Goal: Task Accomplishment & Management: Complete application form

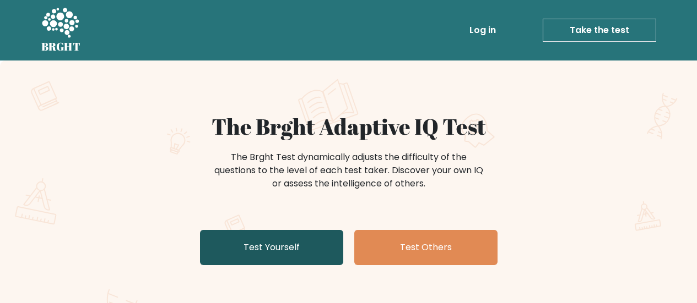
scroll to position [52, 0]
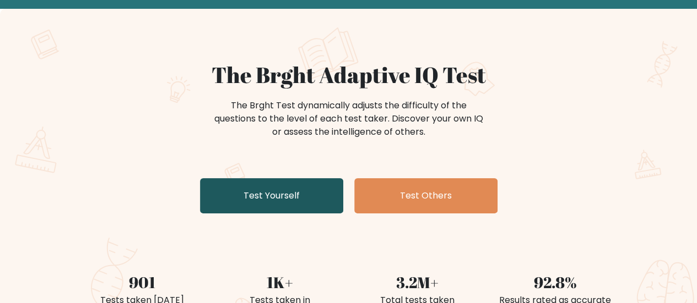
click at [284, 198] on link "Test Yourself" at bounding box center [271, 195] width 143 height 35
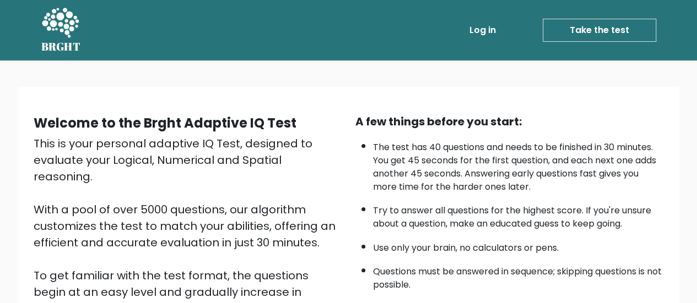
scroll to position [200, 0]
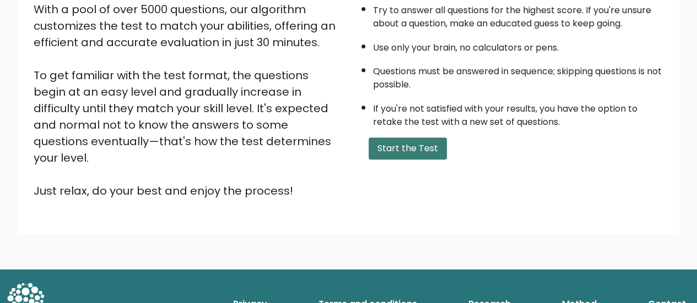
click at [424, 151] on button "Start the Test" at bounding box center [407, 149] width 78 height 22
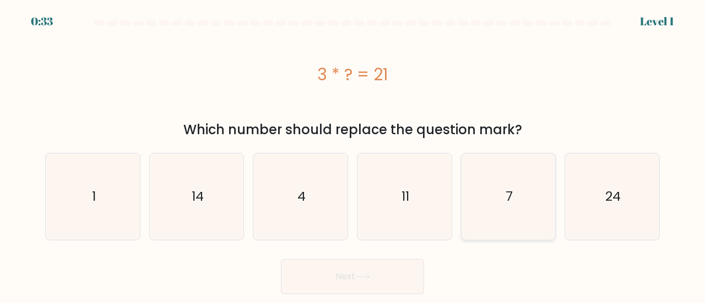
click at [530, 181] on icon "7" at bounding box center [508, 197] width 86 height 86
click at [353, 155] on input "e. 7" at bounding box center [352, 153] width 1 height 3
radio input "true"
click at [388, 281] on button "Next" at bounding box center [352, 276] width 143 height 35
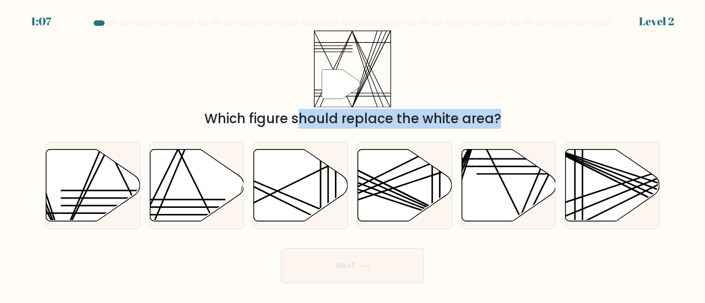
drag, startPoint x: 193, startPoint y: 188, endPoint x: 289, endPoint y: 111, distance: 122.6
click at [349, 79] on form at bounding box center [352, 151] width 705 height 263
click at [169, 119] on div "Which figure should replace the white area?" at bounding box center [352, 119] width 601 height 20
drag, startPoint x: 178, startPoint y: 178, endPoint x: 257, endPoint y: 102, distance: 109.0
click at [275, 84] on form at bounding box center [352, 151] width 705 height 263
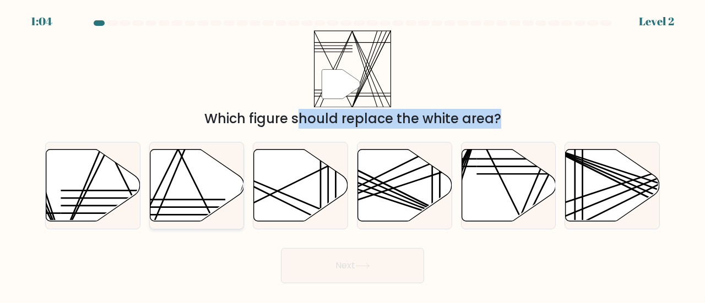
click at [203, 201] on line at bounding box center [178, 150] width 93 height 188
click at [352, 155] on input "b." at bounding box center [352, 153] width 1 height 3
radio input "true"
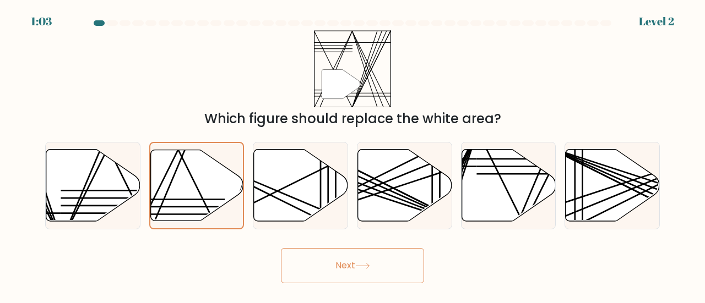
click at [349, 269] on button "Next" at bounding box center [352, 265] width 143 height 35
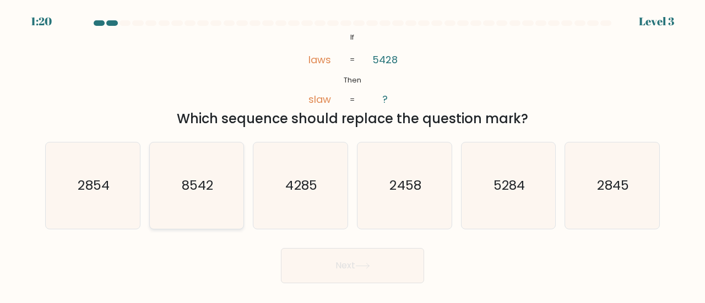
click at [220, 166] on icon "8542" at bounding box center [197, 186] width 86 height 86
click at [352, 155] on input "b. 8542" at bounding box center [352, 153] width 1 height 3
radio input "true"
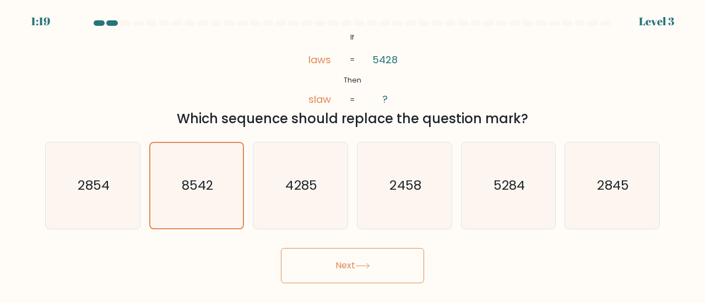
click at [372, 260] on button "Next" at bounding box center [352, 265] width 143 height 35
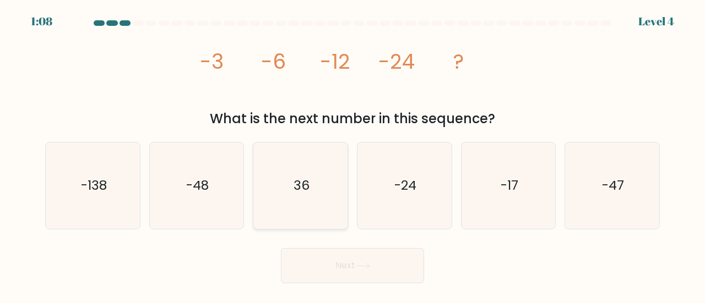
click at [298, 183] on text "36" at bounding box center [302, 185] width 16 height 18
click at [352, 155] on input "c. 36" at bounding box center [352, 153] width 1 height 3
radio input "true"
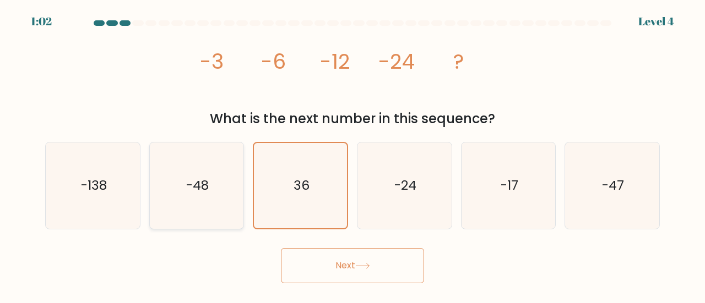
click at [229, 175] on icon "-48" at bounding box center [197, 186] width 86 height 86
click at [352, 155] on input "b. -48" at bounding box center [352, 153] width 1 height 3
radio input "true"
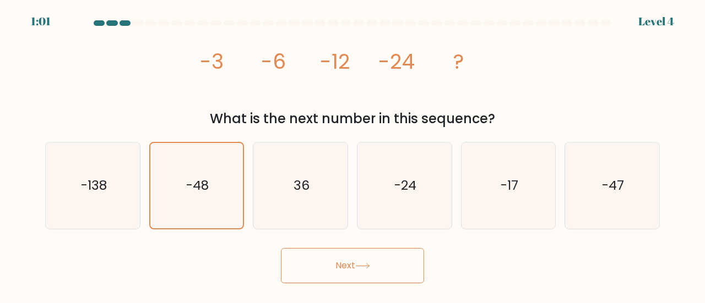
click at [325, 260] on button "Next" at bounding box center [352, 265] width 143 height 35
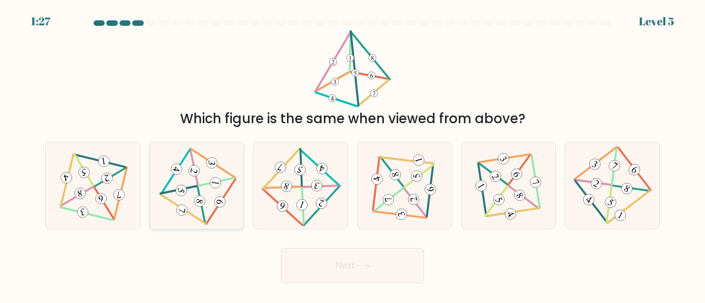
click at [205, 205] on icon at bounding box center [196, 185] width 70 height 69
click at [352, 155] on input "b." at bounding box center [352, 153] width 1 height 3
radio input "true"
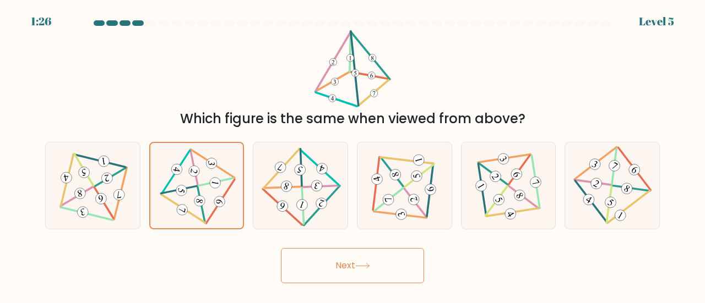
click at [346, 264] on button "Next" at bounding box center [352, 265] width 143 height 35
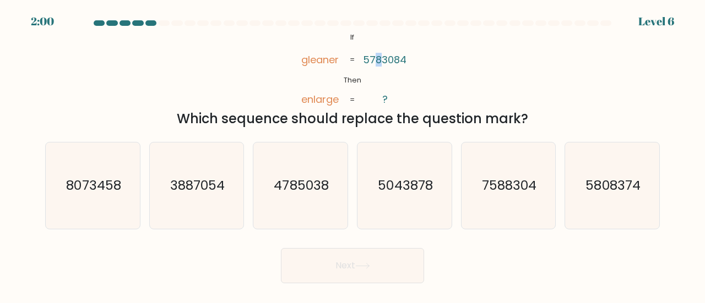
drag, startPoint x: 377, startPoint y: 60, endPoint x: 383, endPoint y: 61, distance: 5.6
click at [383, 61] on tspan "5783084" at bounding box center [385, 60] width 44 height 14
click at [80, 172] on icon "8073458" at bounding box center [93, 186] width 86 height 86
click at [352, 155] on input "a. 8073458" at bounding box center [352, 153] width 1 height 3
radio input "true"
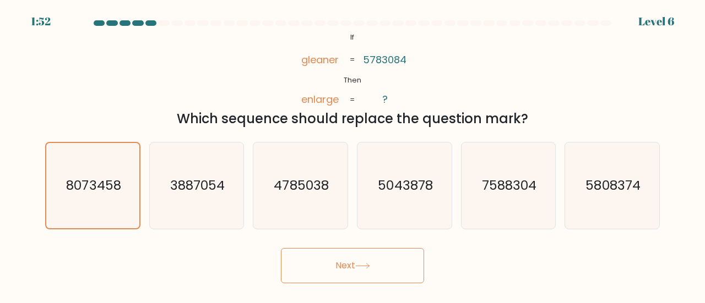
click at [348, 256] on button "Next" at bounding box center [352, 265] width 143 height 35
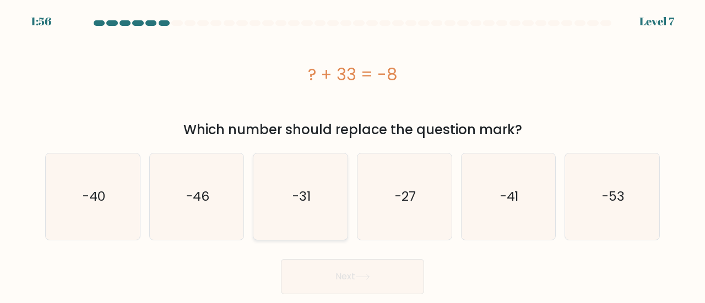
click at [285, 206] on icon "-31" at bounding box center [300, 197] width 86 height 86
click at [352, 155] on input "c. -31" at bounding box center [352, 153] width 1 height 3
radio input "true"
click at [405, 210] on icon "-27" at bounding box center [404, 197] width 86 height 86
click at [353, 155] on input "d. -27" at bounding box center [352, 153] width 1 height 3
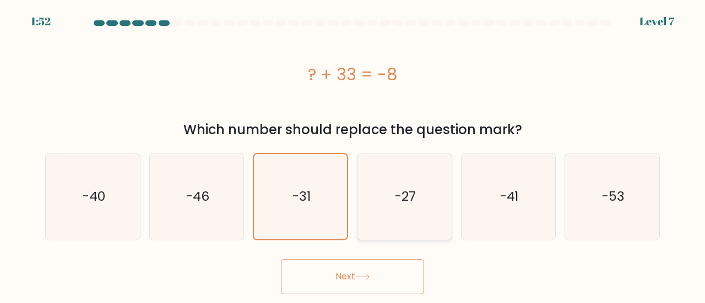
radio input "true"
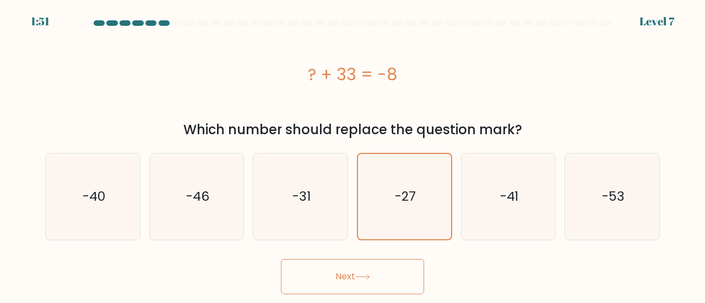
click at [326, 273] on button "Next" at bounding box center [352, 276] width 143 height 35
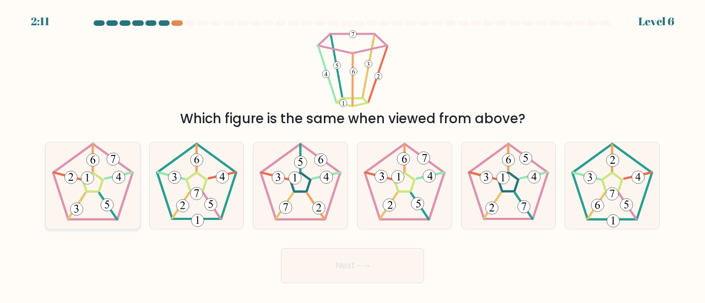
click at [77, 202] on icon at bounding box center [93, 186] width 86 height 86
click at [352, 155] on input "a." at bounding box center [352, 153] width 1 height 3
radio input "true"
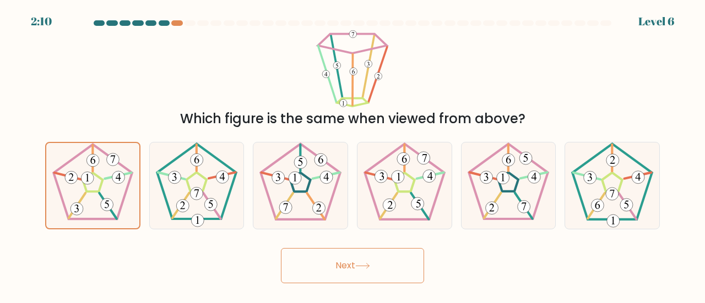
click at [350, 258] on button "Next" at bounding box center [352, 265] width 143 height 35
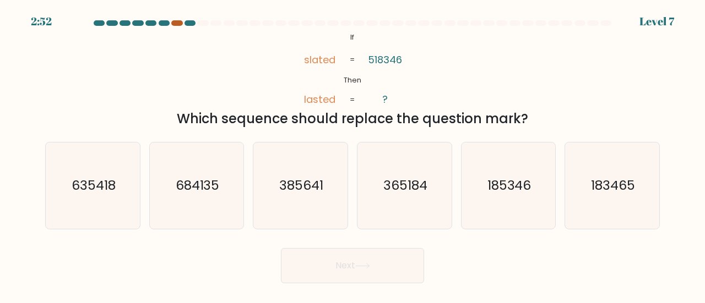
click at [177, 23] on div at bounding box center [176, 23] width 11 height 6
click at [176, 19] on div "2:49 Level 7" at bounding box center [352, 15] width 705 height 30
click at [520, 182] on text "185346" at bounding box center [509, 185] width 44 height 18
click at [353, 155] on input "e. 185346" at bounding box center [352, 153] width 1 height 3
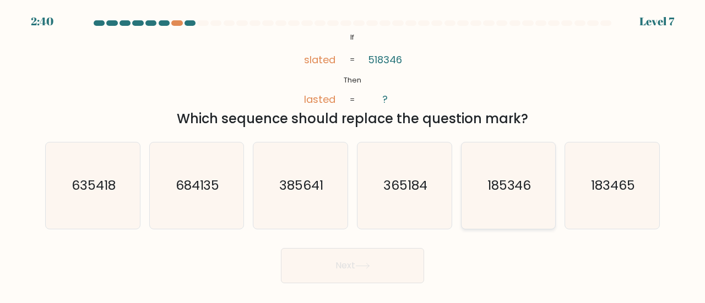
radio input "true"
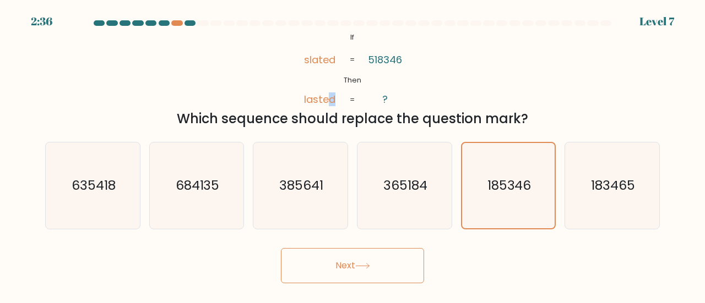
drag, startPoint x: 327, startPoint y: 99, endPoint x: 335, endPoint y: 99, distance: 7.7
click at [335, 99] on tspan "lasted" at bounding box center [319, 100] width 31 height 14
click at [398, 252] on button "Next" at bounding box center [352, 265] width 143 height 35
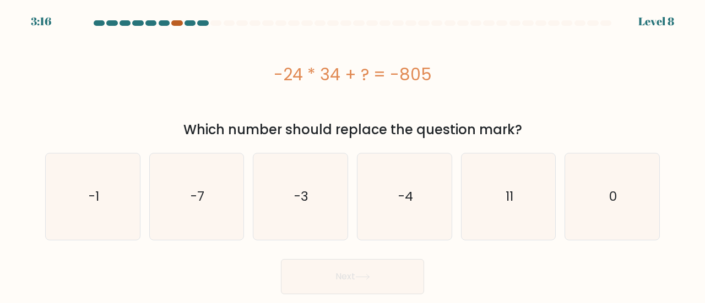
click at [173, 21] on div at bounding box center [176, 23] width 11 height 6
click at [174, 23] on div at bounding box center [176, 23] width 11 height 6
click at [379, 171] on icon "-4" at bounding box center [404, 197] width 86 height 86
click at [353, 155] on input "d. -4" at bounding box center [352, 153] width 1 height 3
radio input "true"
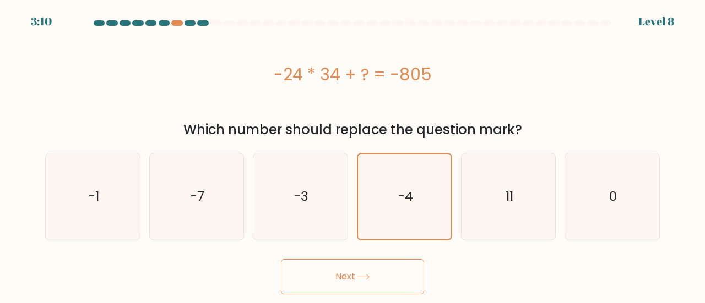
click at [354, 269] on button "Next" at bounding box center [352, 276] width 143 height 35
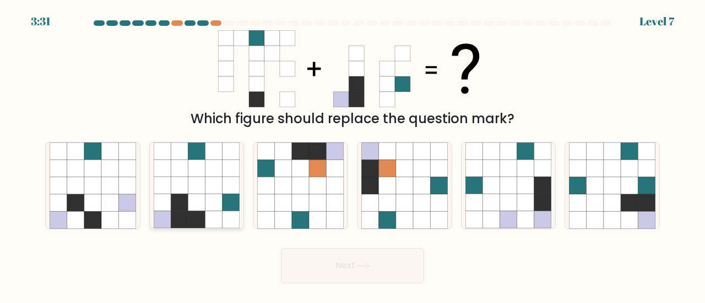
click at [198, 219] on icon at bounding box center [196, 219] width 17 height 17
click at [352, 155] on input "b." at bounding box center [352, 153] width 1 height 3
radio input "true"
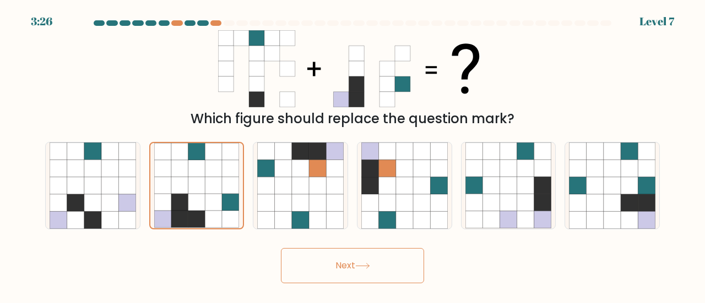
click at [313, 254] on button "Next" at bounding box center [352, 265] width 143 height 35
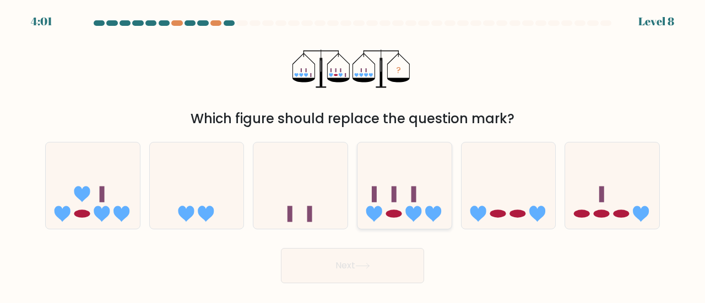
click at [396, 190] on icon at bounding box center [404, 186] width 94 height 78
click at [353, 155] on input "d." at bounding box center [352, 153] width 1 height 3
radio input "true"
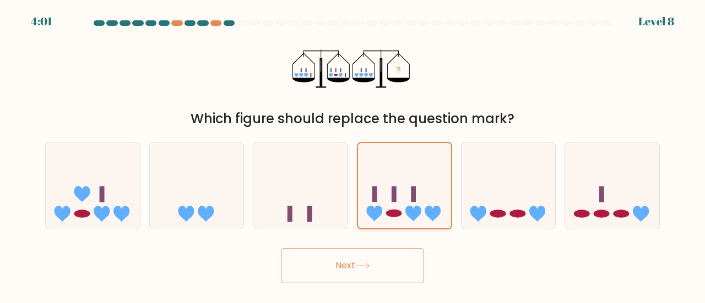
click at [375, 224] on icon at bounding box center [404, 186] width 93 height 77
click at [353, 155] on input "d." at bounding box center [352, 153] width 1 height 3
click at [348, 257] on button "Next" at bounding box center [352, 265] width 143 height 35
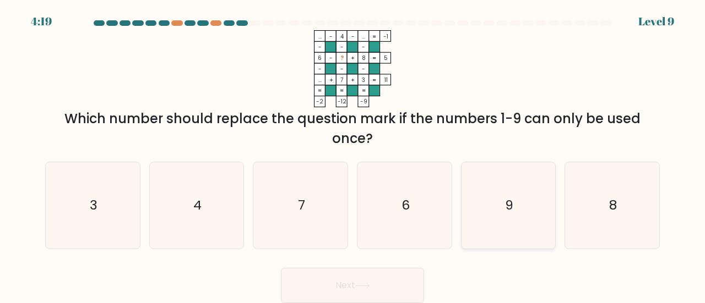
click at [515, 206] on icon "9" at bounding box center [508, 205] width 86 height 86
click at [353, 155] on input "e. 9" at bounding box center [352, 153] width 1 height 3
radio input "true"
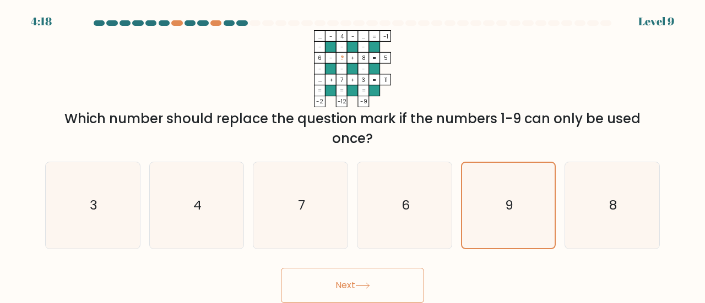
click at [383, 291] on button "Next" at bounding box center [352, 285] width 143 height 35
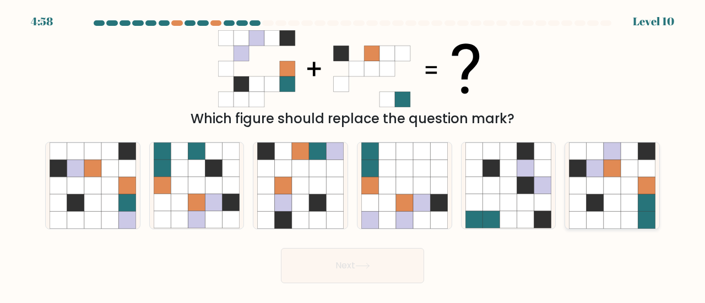
click at [580, 198] on icon at bounding box center [577, 202] width 17 height 17
click at [353, 155] on input "f." at bounding box center [352, 153] width 1 height 3
radio input "true"
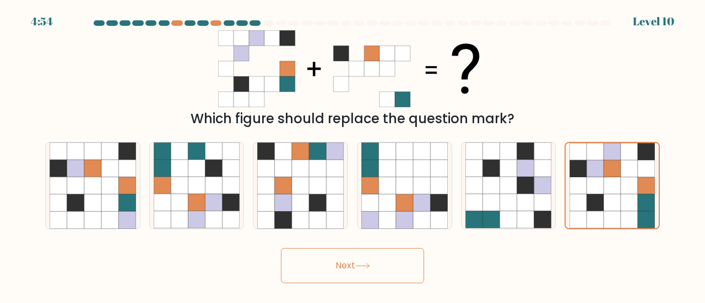
click at [396, 271] on button "Next" at bounding box center [352, 265] width 143 height 35
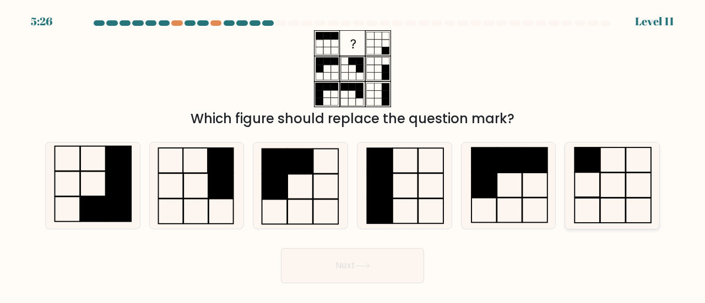
click at [607, 158] on icon at bounding box center [612, 186] width 86 height 86
click at [353, 155] on input "f." at bounding box center [352, 153] width 1 height 3
radio input "true"
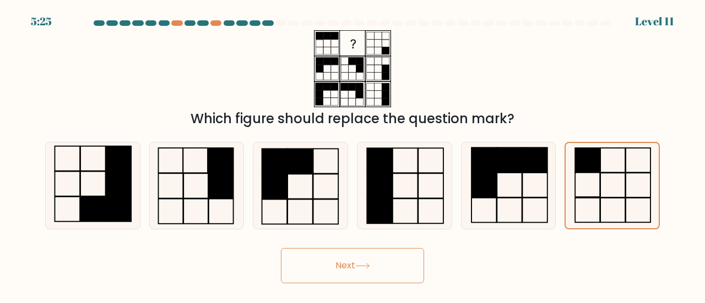
click at [392, 272] on button "Next" at bounding box center [352, 265] width 143 height 35
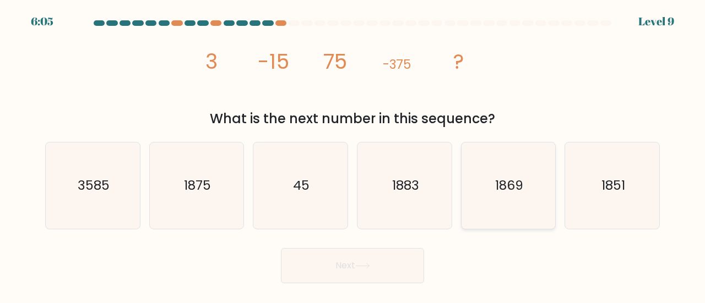
click at [510, 182] on text "1869" at bounding box center [509, 185] width 28 height 18
click at [353, 155] on input "e. 1869" at bounding box center [352, 153] width 1 height 3
radio input "true"
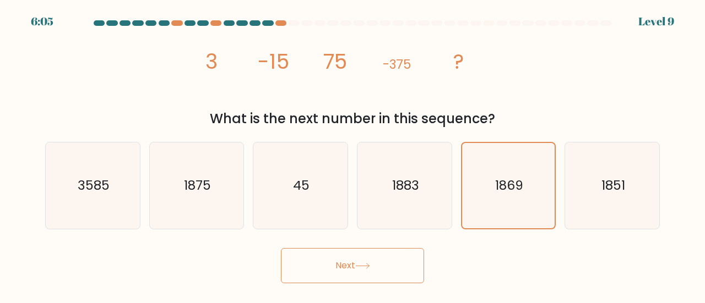
click at [367, 244] on div "Next" at bounding box center [353, 263] width 628 height 41
click at [367, 255] on button "Next" at bounding box center [352, 265] width 143 height 35
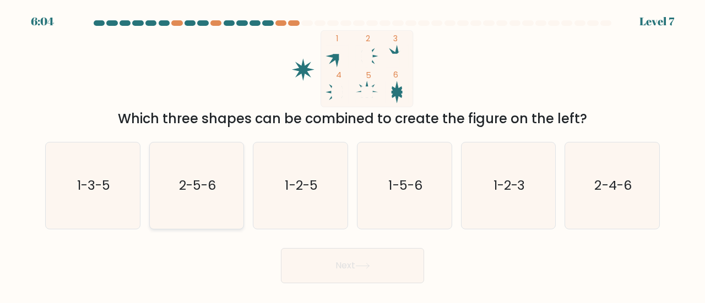
click at [217, 181] on icon "2-5-6" at bounding box center [197, 186] width 86 height 86
click at [352, 155] on input "b. 2-5-6" at bounding box center [352, 153] width 1 height 3
radio input "true"
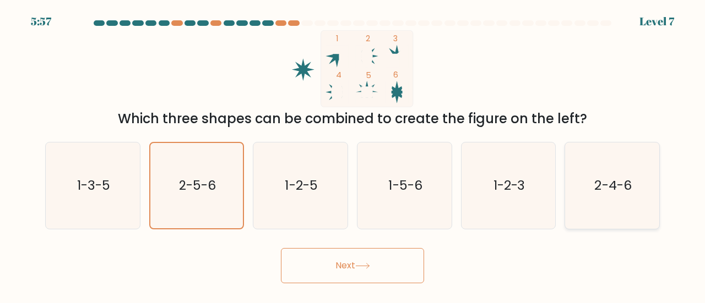
click at [596, 201] on icon "2-4-6" at bounding box center [612, 186] width 86 height 86
click at [353, 155] on input "f. 2-4-6" at bounding box center [352, 153] width 1 height 3
radio input "true"
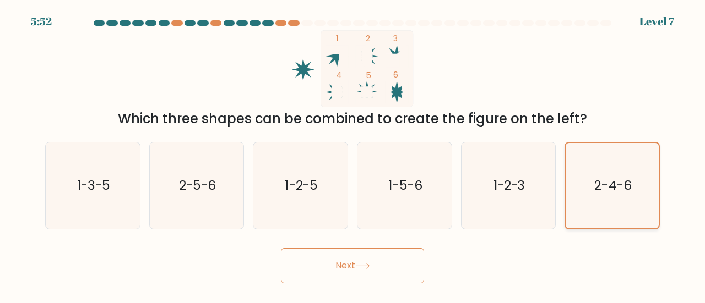
click at [596, 201] on icon "2-4-6" at bounding box center [611, 185] width 85 height 85
click at [353, 155] on input "f. 2-4-6" at bounding box center [352, 153] width 1 height 3
click at [367, 256] on button "Next" at bounding box center [352, 265] width 143 height 35
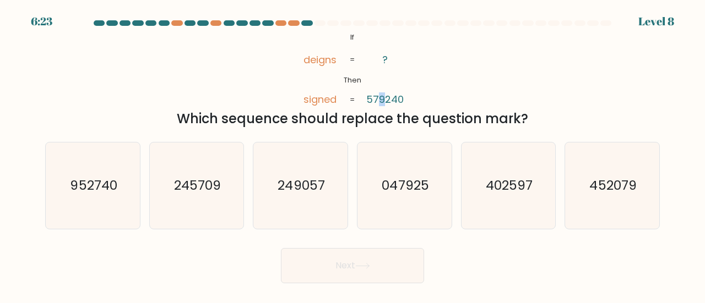
drag, startPoint x: 380, startPoint y: 99, endPoint x: 388, endPoint y: 101, distance: 7.9
click at [388, 101] on tspan "579240" at bounding box center [384, 100] width 37 height 14
click at [292, 191] on text "249057" at bounding box center [301, 185] width 47 height 18
click at [352, 155] on input "c. 249057" at bounding box center [352, 153] width 1 height 3
radio input "true"
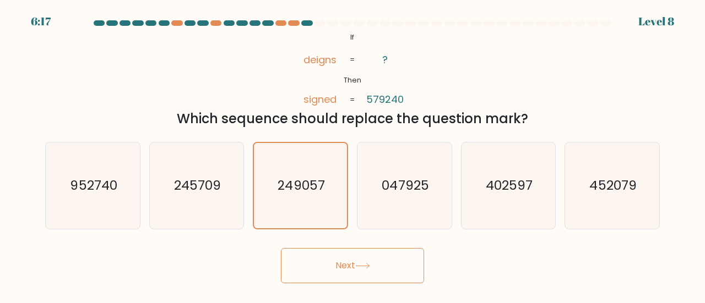
click at [355, 262] on button "Next" at bounding box center [352, 265] width 143 height 35
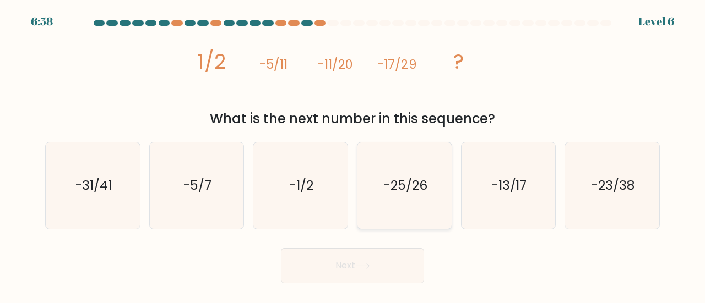
click at [436, 182] on icon "-25/26" at bounding box center [404, 186] width 86 height 86
click at [353, 155] on input "d. -25/26" at bounding box center [352, 153] width 1 height 3
radio input "true"
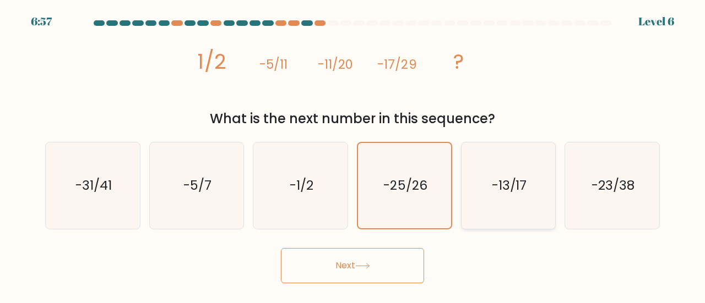
click at [483, 199] on icon "-13/17" at bounding box center [508, 186] width 86 height 86
click at [353, 155] on input "e. -13/17" at bounding box center [352, 153] width 1 height 3
radio input "true"
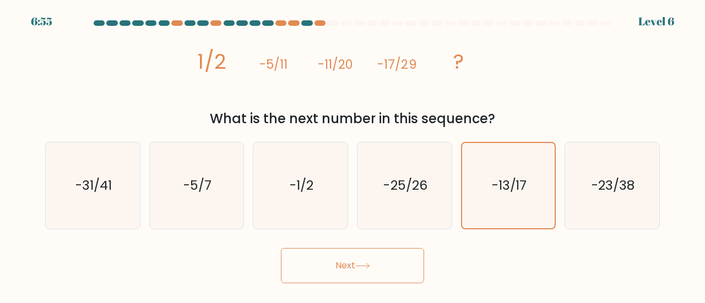
click at [345, 258] on button "Next" at bounding box center [352, 265] width 143 height 35
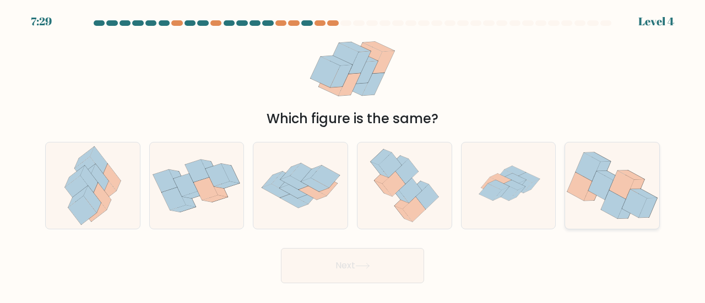
click at [595, 189] on icon at bounding box center [600, 186] width 25 height 28
click at [353, 155] on input "f." at bounding box center [352, 153] width 1 height 3
radio input "true"
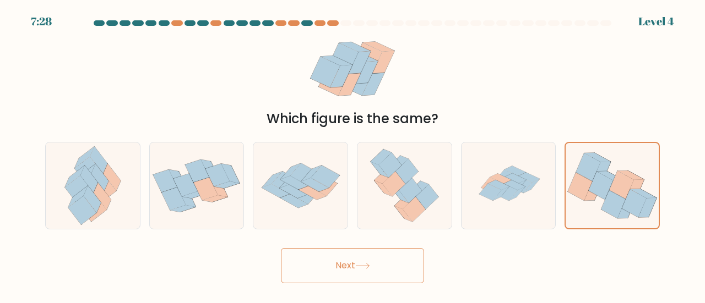
click at [390, 252] on button "Next" at bounding box center [352, 265] width 143 height 35
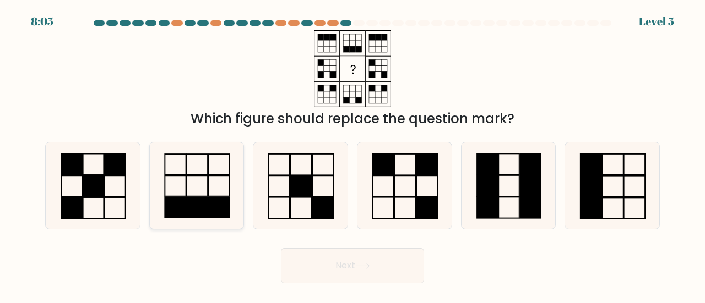
click at [213, 193] on icon at bounding box center [197, 186] width 86 height 86
click at [352, 155] on input "b." at bounding box center [352, 153] width 1 height 3
radio input "true"
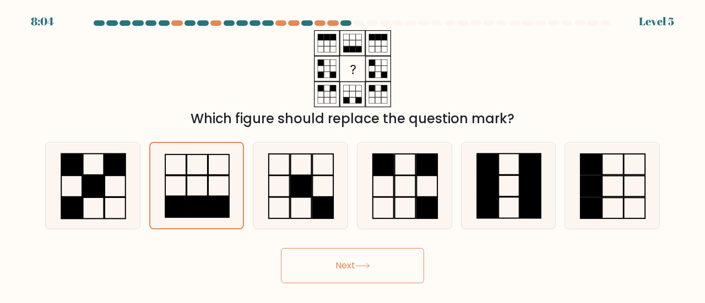
click at [374, 265] on button "Next" at bounding box center [352, 265] width 143 height 35
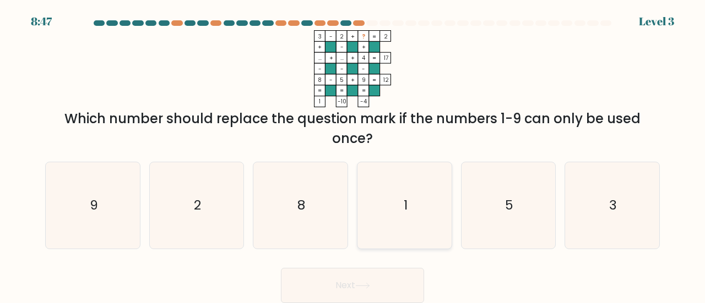
click at [414, 223] on icon "1" at bounding box center [404, 205] width 86 height 86
click at [353, 155] on input "d. 1" at bounding box center [352, 153] width 1 height 3
radio input "true"
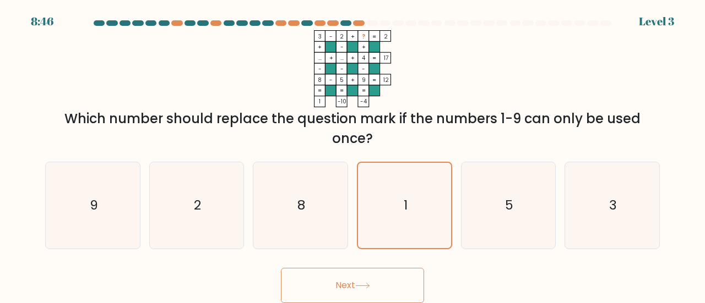
click at [379, 279] on button "Next" at bounding box center [352, 285] width 143 height 35
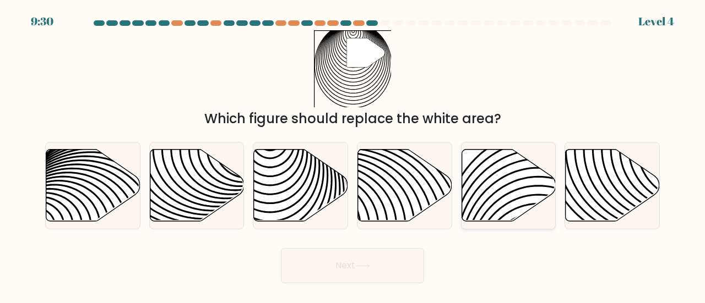
click at [486, 197] on icon at bounding box center [508, 185] width 94 height 72
click at [353, 155] on input "e." at bounding box center [352, 153] width 1 height 3
radio input "true"
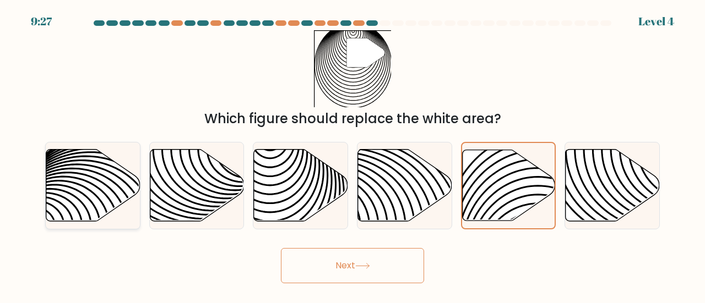
click at [52, 181] on icon at bounding box center [122, 226] width 189 height 189
click at [352, 155] on input "a." at bounding box center [352, 153] width 1 height 3
radio input "true"
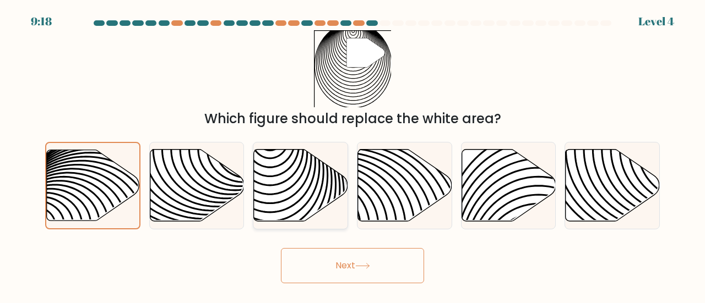
click at [310, 186] on icon at bounding box center [270, 226] width 189 height 189
click at [352, 155] on input "c." at bounding box center [352, 153] width 1 height 3
radio input "true"
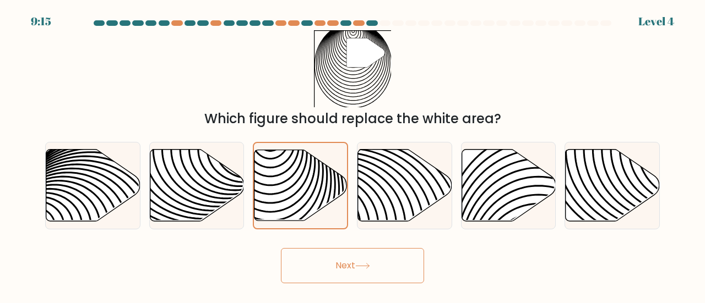
click at [368, 270] on button "Next" at bounding box center [352, 265] width 143 height 35
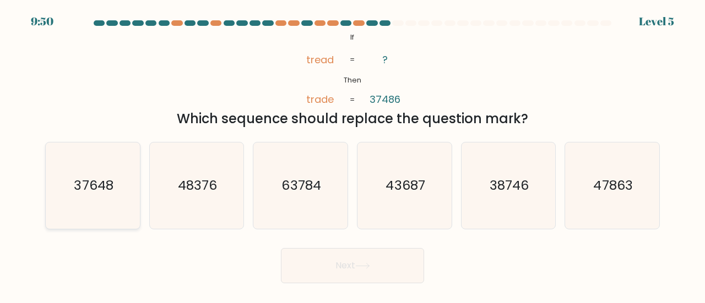
click at [84, 173] on icon "37648" at bounding box center [93, 186] width 86 height 86
click at [352, 155] on input "a. 37648" at bounding box center [352, 153] width 1 height 3
radio input "true"
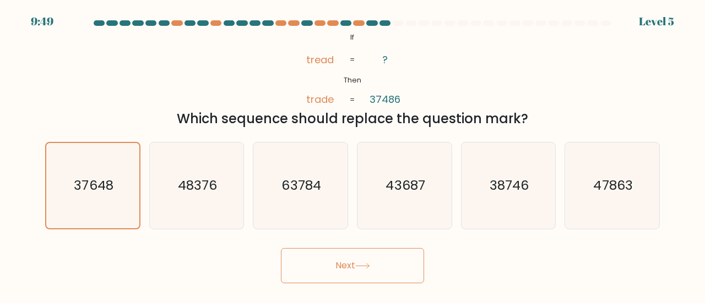
click at [327, 266] on button "Next" at bounding box center [352, 265] width 143 height 35
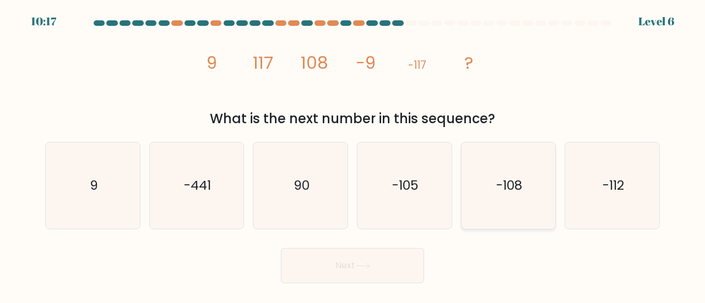
click at [481, 190] on icon "-108" at bounding box center [508, 186] width 86 height 86
click at [353, 155] on input "e. -108" at bounding box center [352, 153] width 1 height 3
radio input "true"
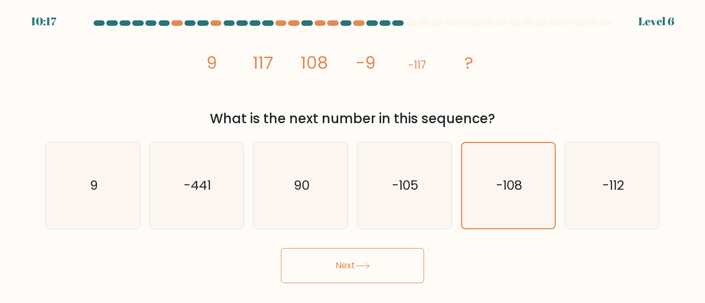
click at [362, 253] on button "Next" at bounding box center [352, 265] width 143 height 35
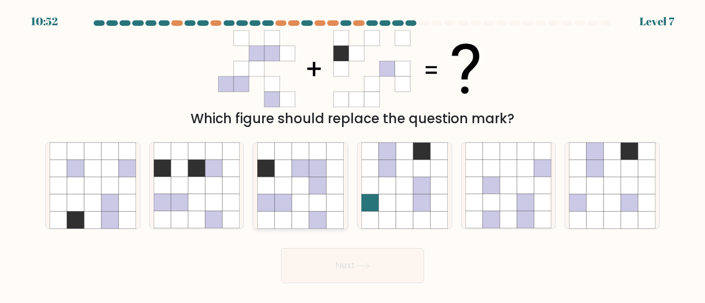
click at [290, 197] on icon at bounding box center [283, 202] width 17 height 17
click at [352, 155] on input "c." at bounding box center [352, 153] width 1 height 3
radio input "true"
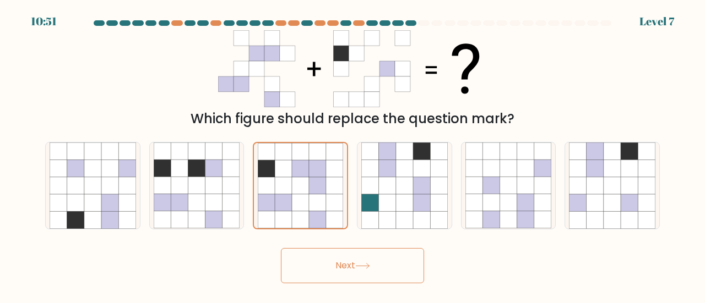
click at [333, 257] on button "Next" at bounding box center [352, 265] width 143 height 35
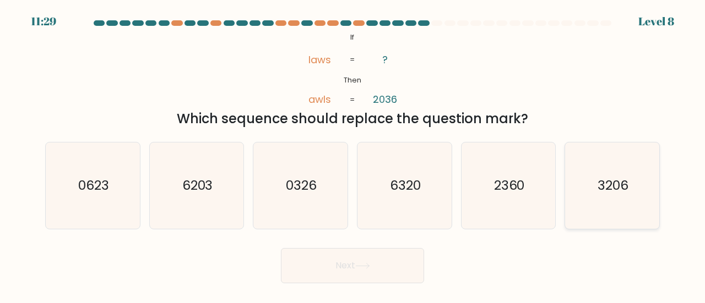
click at [586, 189] on icon "3206" at bounding box center [612, 186] width 86 height 86
click at [353, 155] on input "f. 3206" at bounding box center [352, 153] width 1 height 3
radio input "true"
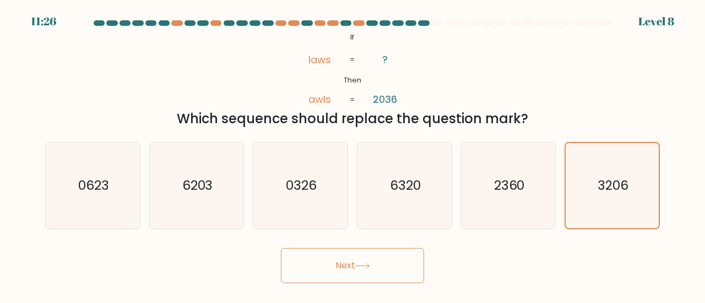
click at [329, 259] on button "Next" at bounding box center [352, 265] width 143 height 35
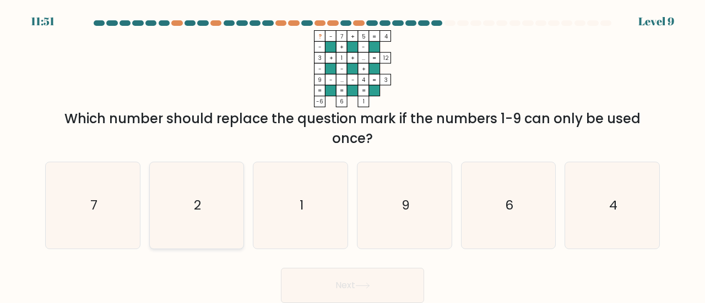
click at [203, 187] on icon "2" at bounding box center [197, 205] width 86 height 86
click at [352, 155] on input "b. 2" at bounding box center [352, 153] width 1 height 3
radio input "true"
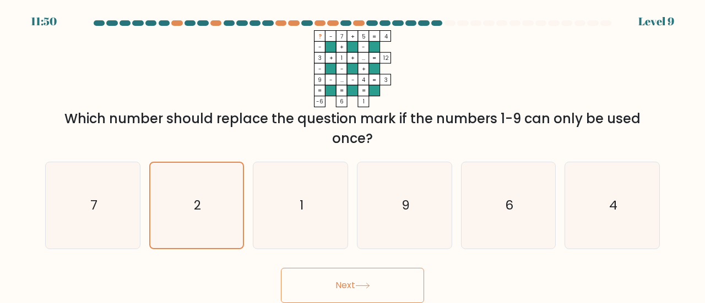
click at [371, 280] on button "Next" at bounding box center [352, 285] width 143 height 35
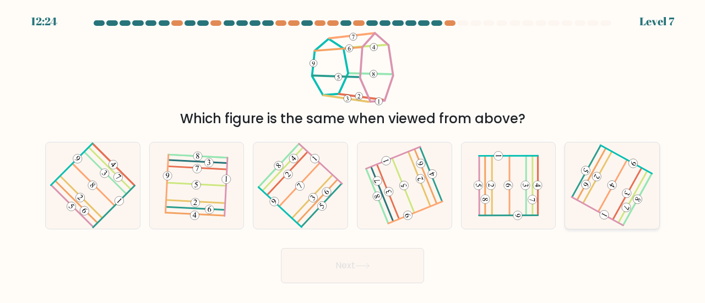
click at [623, 182] on icon at bounding box center [612, 185] width 68 height 69
click at [353, 155] on input "f." at bounding box center [352, 153] width 1 height 3
radio input "true"
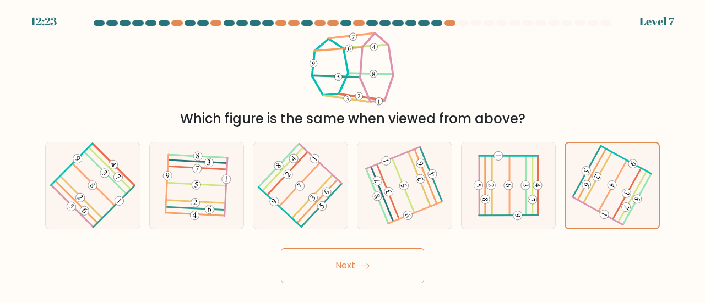
click at [406, 264] on button "Next" at bounding box center [352, 265] width 143 height 35
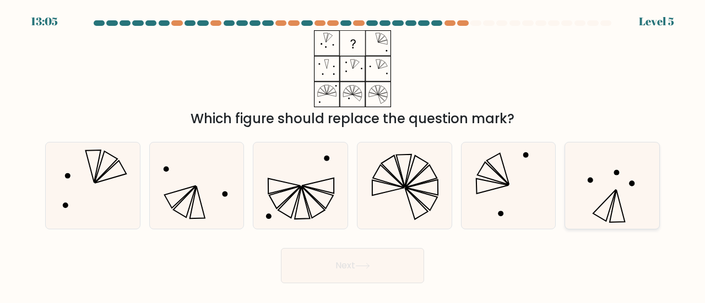
click at [604, 195] on icon at bounding box center [612, 186] width 86 height 86
click at [353, 155] on input "f." at bounding box center [352, 153] width 1 height 3
radio input "true"
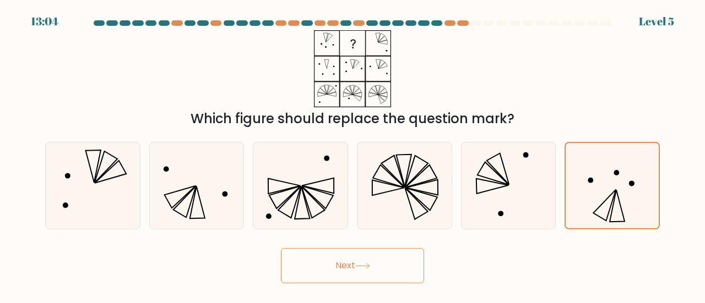
click at [402, 257] on button "Next" at bounding box center [352, 265] width 143 height 35
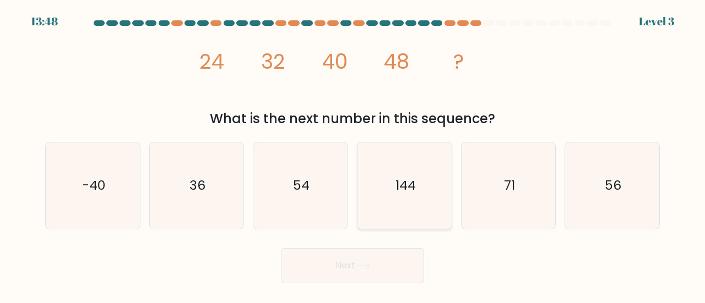
click at [422, 180] on icon "144" at bounding box center [404, 186] width 86 height 86
click at [353, 155] on input "d. 144" at bounding box center [352, 153] width 1 height 3
radio input "true"
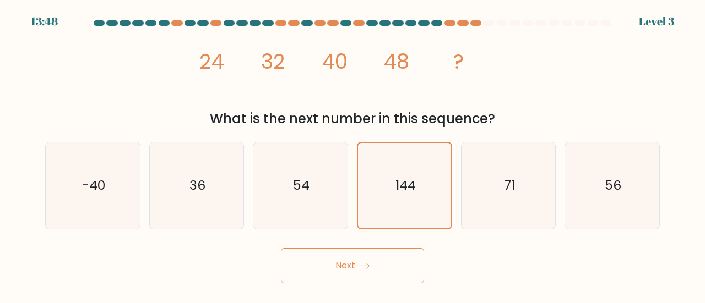
click at [372, 251] on button "Next" at bounding box center [352, 265] width 143 height 35
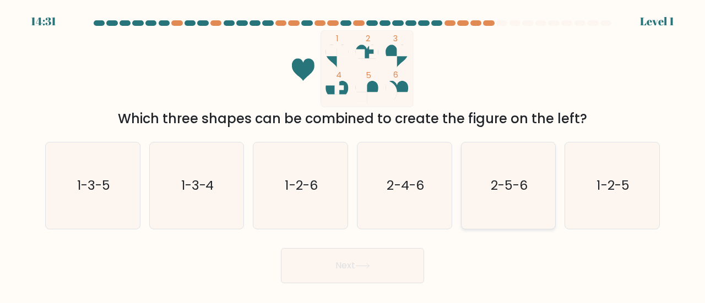
click at [475, 198] on icon "2-5-6" at bounding box center [508, 186] width 86 height 86
click at [353, 155] on input "e. 2-5-6" at bounding box center [352, 153] width 1 height 3
radio input "true"
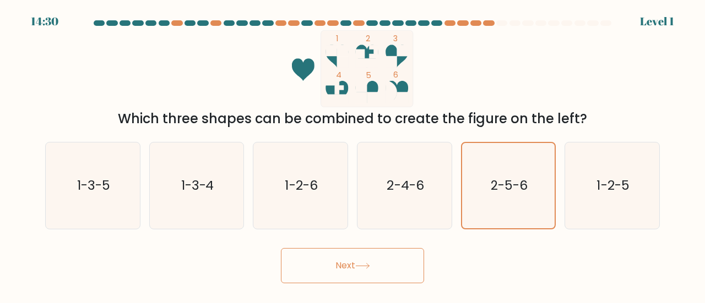
click at [337, 254] on button "Next" at bounding box center [352, 265] width 143 height 35
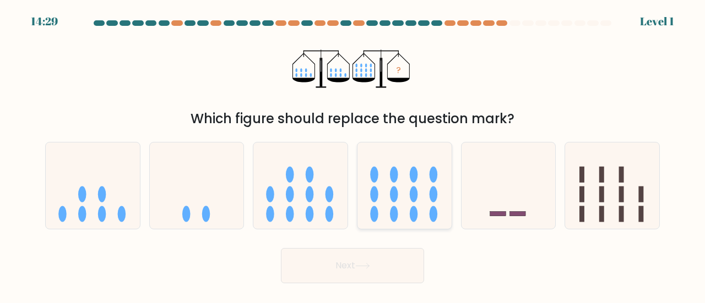
click at [378, 188] on icon at bounding box center [404, 186] width 94 height 78
click at [353, 155] on input "d." at bounding box center [352, 153] width 1 height 3
radio input "true"
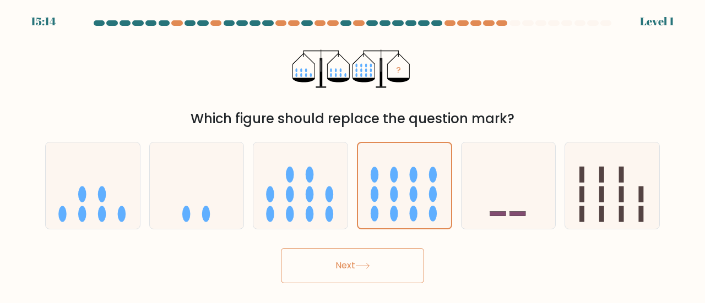
click at [317, 258] on button "Next" at bounding box center [352, 265] width 143 height 35
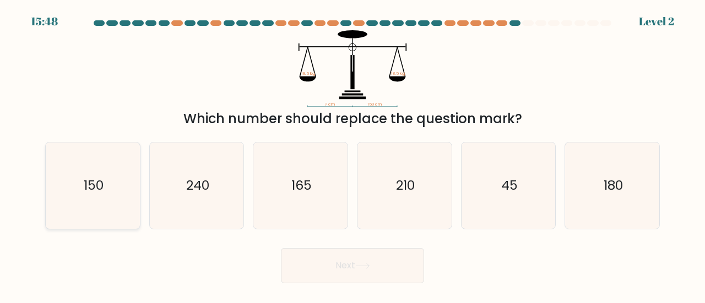
click at [122, 150] on icon "150" at bounding box center [93, 186] width 86 height 86
click at [352, 152] on input "a. 150" at bounding box center [352, 153] width 1 height 3
radio input "true"
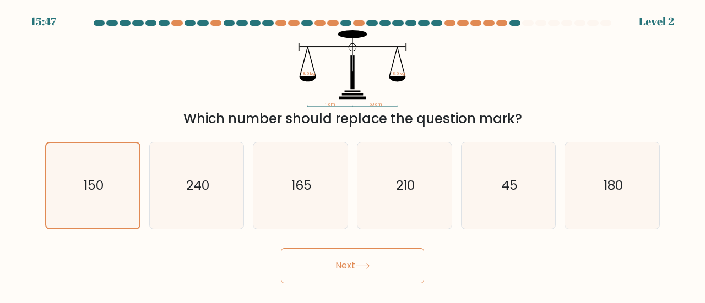
click at [338, 265] on button "Next" at bounding box center [352, 265] width 143 height 35
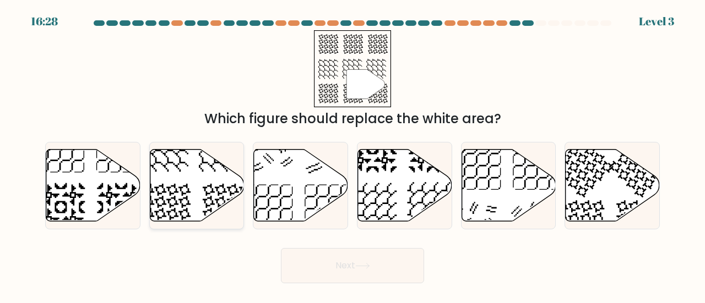
click at [215, 197] on icon at bounding box center [197, 185] width 94 height 72
click at [352, 155] on input "b." at bounding box center [352, 153] width 1 height 3
radio input "true"
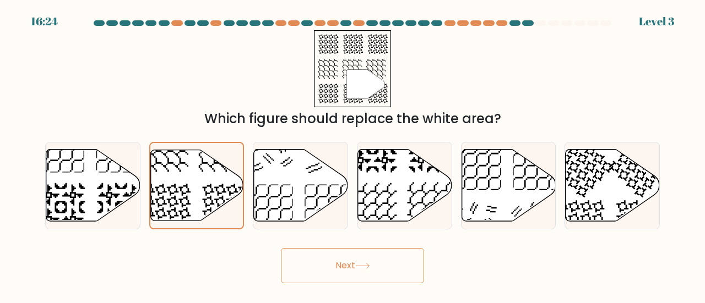
click at [316, 273] on button "Next" at bounding box center [352, 265] width 143 height 35
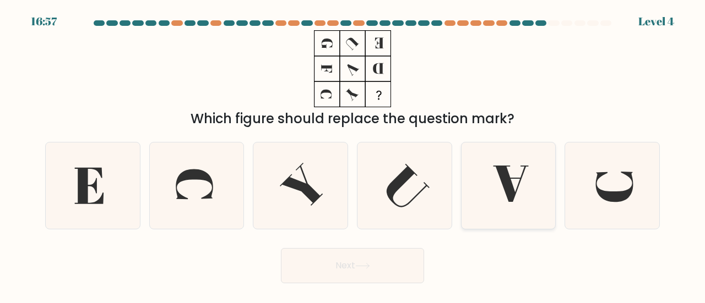
click at [524, 171] on icon at bounding box center [510, 184] width 35 height 36
click at [353, 155] on input "e." at bounding box center [352, 153] width 1 height 3
radio input "true"
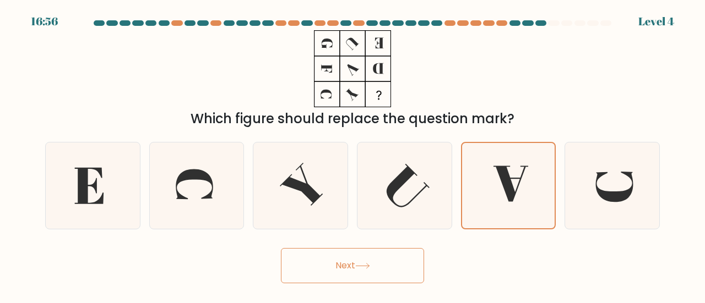
click at [358, 259] on button "Next" at bounding box center [352, 265] width 143 height 35
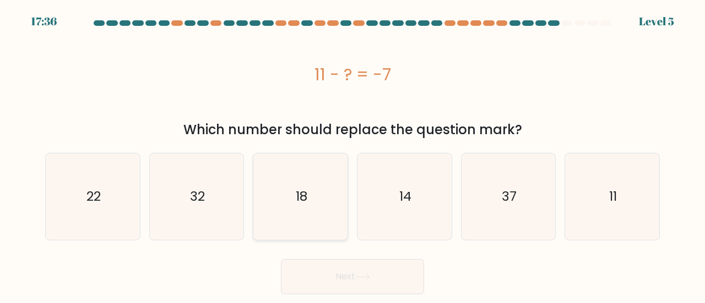
click at [315, 155] on icon "18" at bounding box center [300, 197] width 86 height 86
click at [352, 155] on input "c. 18" at bounding box center [352, 153] width 1 height 3
radio input "true"
click at [350, 279] on button "Next" at bounding box center [352, 276] width 143 height 35
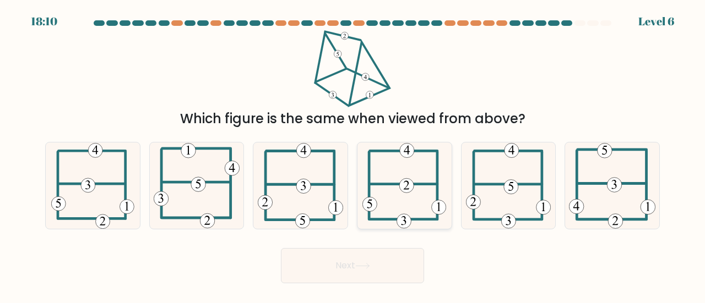
click at [400, 190] on 232 at bounding box center [406, 186] width 14 height 14
click at [353, 155] on input "d." at bounding box center [352, 153] width 1 height 3
radio input "true"
click at [359, 273] on button "Next" at bounding box center [352, 265] width 143 height 35
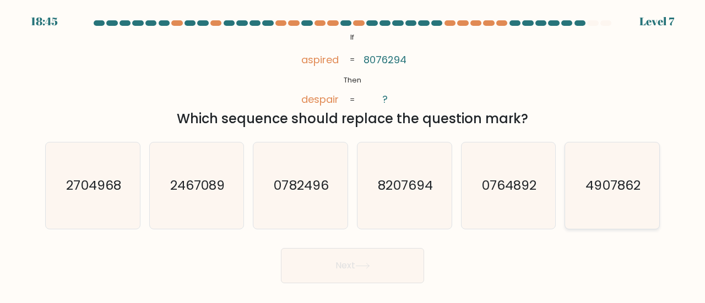
click at [645, 168] on icon "4907862" at bounding box center [612, 186] width 86 height 86
click at [353, 155] on input "f. 4907862" at bounding box center [352, 153] width 1 height 3
radio input "true"
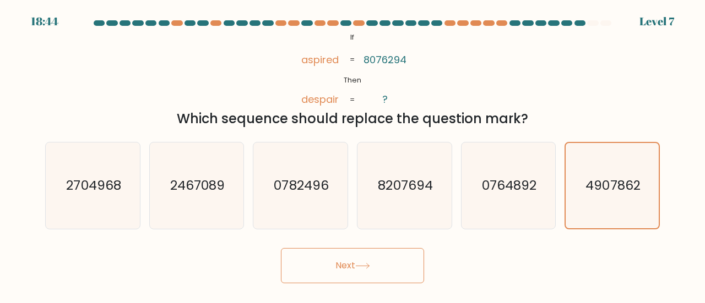
click at [333, 262] on button "Next" at bounding box center [352, 265] width 143 height 35
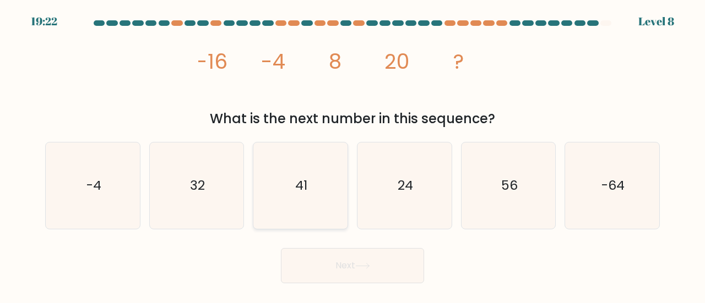
click at [289, 197] on icon "41" at bounding box center [300, 186] width 86 height 86
click at [352, 155] on input "c. 41" at bounding box center [352, 153] width 1 height 3
radio input "true"
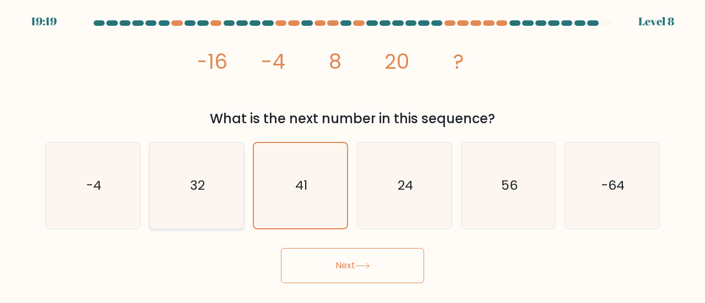
click at [221, 223] on icon "32" at bounding box center [197, 186] width 86 height 86
click at [352, 155] on input "b. 32" at bounding box center [352, 153] width 1 height 3
radio input "true"
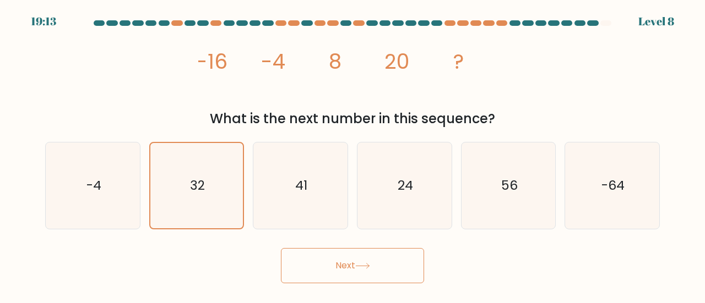
click at [303, 260] on button "Next" at bounding box center [352, 265] width 143 height 35
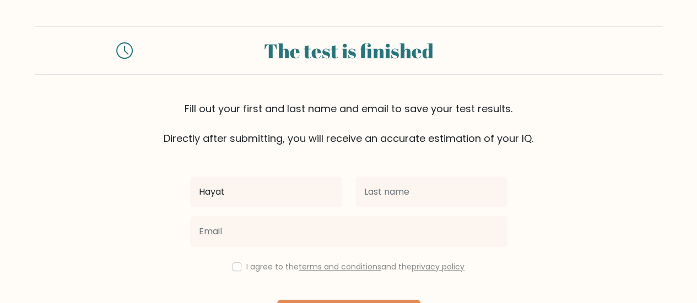
type input "Hayat"
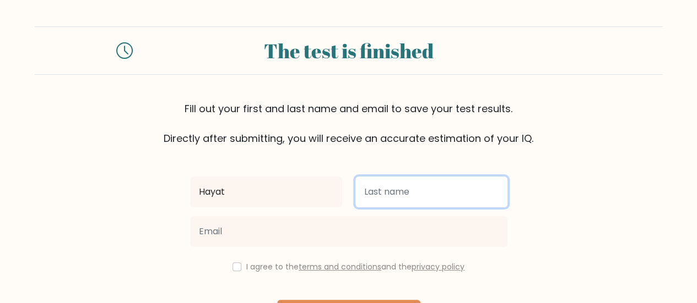
click at [401, 198] on input "text" at bounding box center [431, 192] width 152 height 31
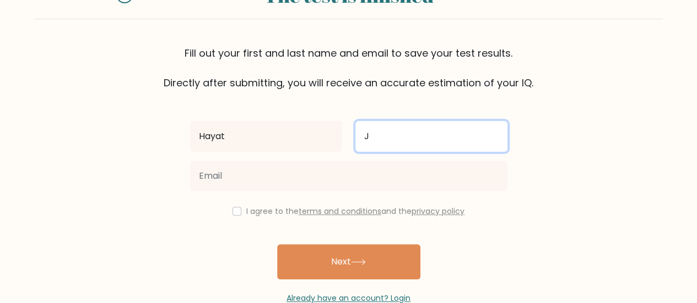
scroll to position [56, 0]
type input "J"
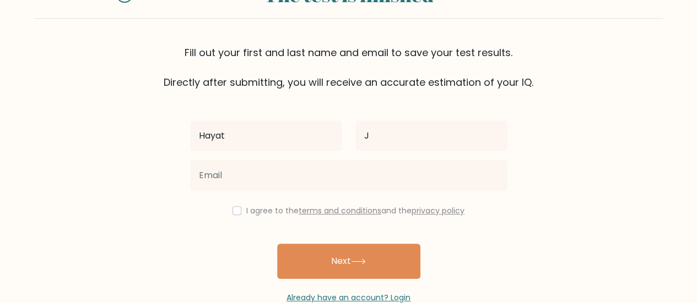
click at [233, 217] on div "Hayat J I agree to the terms and conditions and the privacy policy Next Already…" at bounding box center [348, 197] width 330 height 214
click at [232, 206] on input "checkbox" at bounding box center [236, 210] width 9 height 9
checkbox input "true"
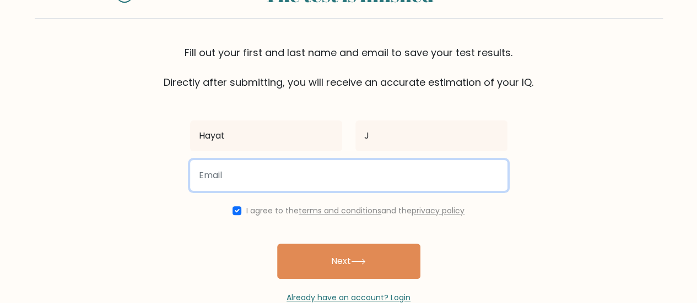
click at [250, 184] on input "email" at bounding box center [348, 175] width 317 height 31
type input "hayatjb.2007@gmail.com"
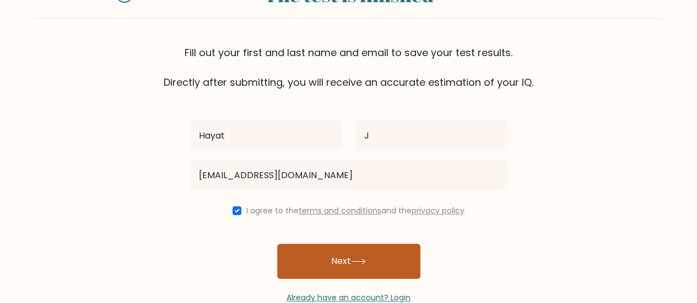
click at [326, 258] on button "Next" at bounding box center [348, 261] width 143 height 35
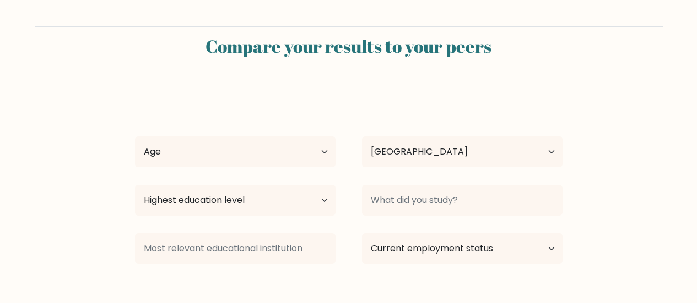
select select "SO"
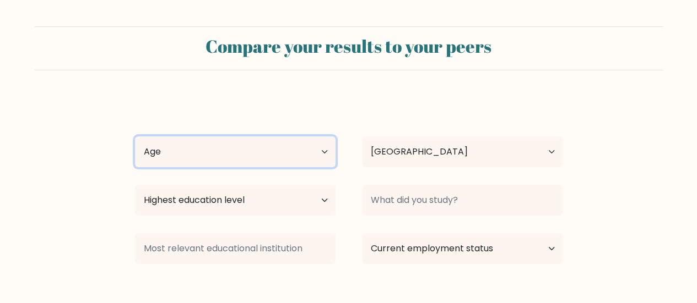
click at [322, 157] on select "Age Under [DEMOGRAPHIC_DATA] [DEMOGRAPHIC_DATA] [DEMOGRAPHIC_DATA] [DEMOGRAPHIC…" at bounding box center [235, 152] width 200 height 31
select select "18_24"
click at [135, 137] on select "Age Under [DEMOGRAPHIC_DATA] [DEMOGRAPHIC_DATA] [DEMOGRAPHIC_DATA] [DEMOGRAPHIC…" at bounding box center [235, 152] width 200 height 31
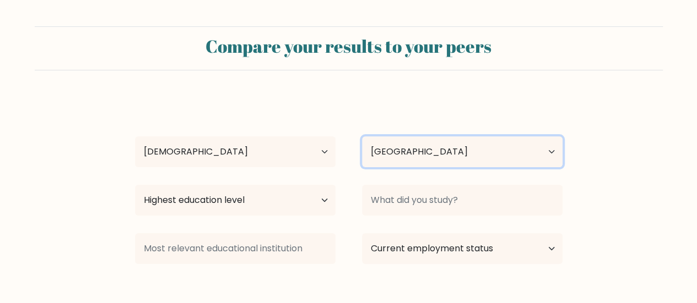
click at [387, 149] on select "Country [GEOGRAPHIC_DATA] [GEOGRAPHIC_DATA] [GEOGRAPHIC_DATA] [US_STATE] [GEOGR…" at bounding box center [462, 152] width 200 height 31
select select "CA"
click at [362, 137] on select "Country [GEOGRAPHIC_DATA] [GEOGRAPHIC_DATA] [GEOGRAPHIC_DATA] [US_STATE] [GEOGR…" at bounding box center [462, 152] width 200 height 31
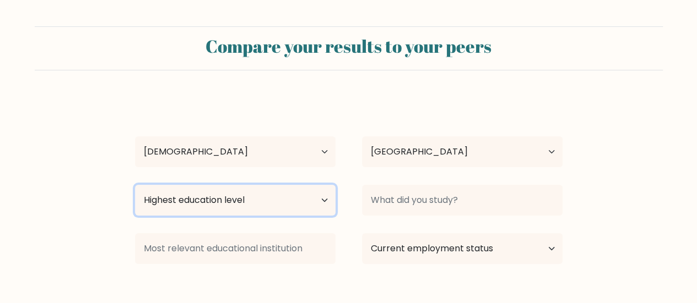
click at [227, 189] on select "Highest education level No schooling Primary Lower Secondary Upper Secondary Oc…" at bounding box center [235, 200] width 200 height 31
click at [135, 185] on select "Highest education level No schooling Primary Lower Secondary Upper Secondary Oc…" at bounding box center [235, 200] width 200 height 31
click at [209, 200] on select "Highest education level No schooling Primary Lower Secondary Upper Secondary Oc…" at bounding box center [235, 200] width 200 height 31
click at [135, 185] on select "Highest education level No schooling Primary Lower Secondary Upper Secondary Oc…" at bounding box center [235, 200] width 200 height 31
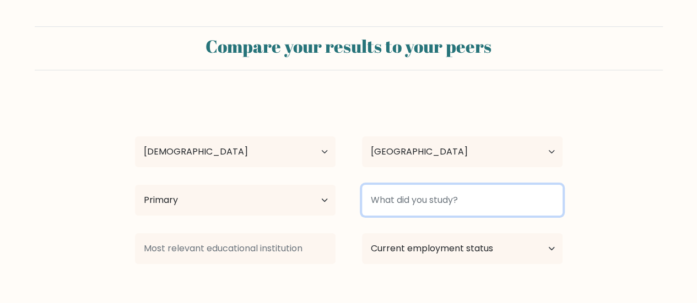
click at [389, 210] on input at bounding box center [462, 200] width 200 height 31
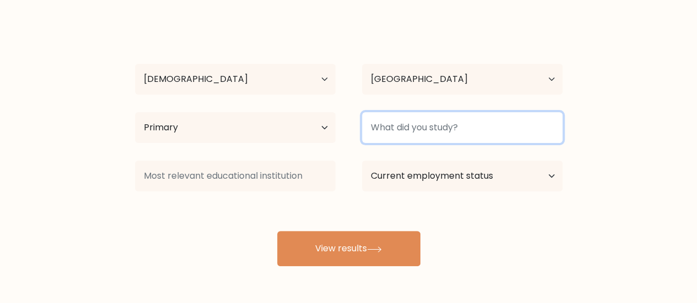
scroll to position [75, 0]
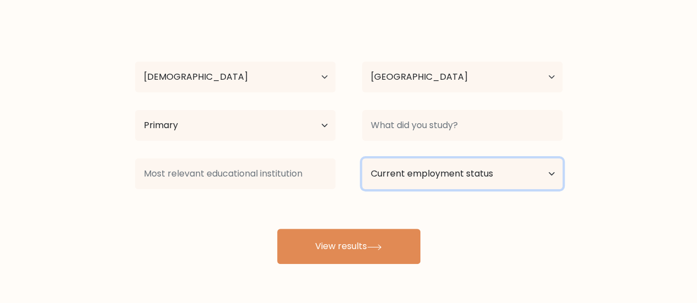
click at [436, 166] on select "Current employment status Employed Student Retired Other / prefer not to answer" at bounding box center [462, 174] width 200 height 31
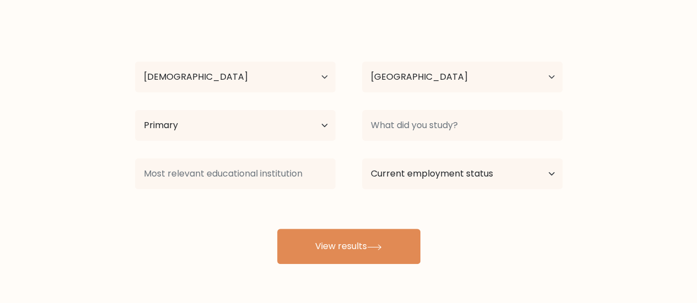
click at [333, 213] on div "Hayat J Age Under 18 years old 18-24 years old 25-34 years old 35-44 years old …" at bounding box center [348, 143] width 441 height 242
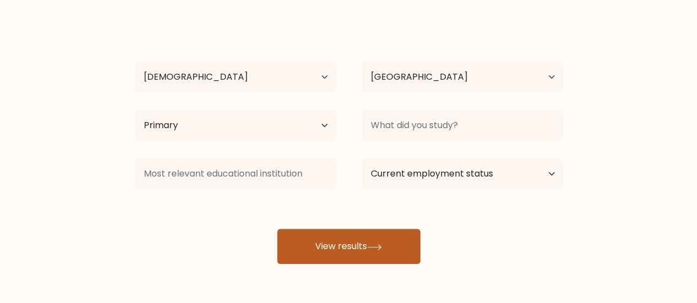
click at [340, 235] on button "View results" at bounding box center [348, 246] width 143 height 35
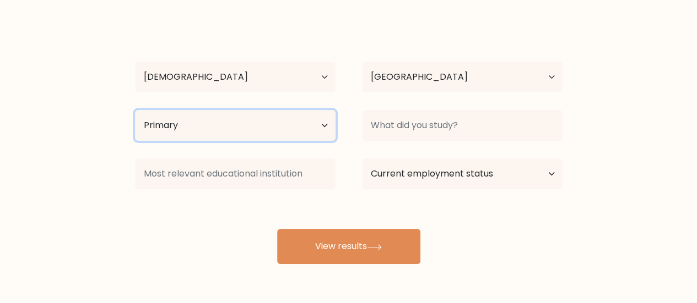
click at [281, 131] on select "Highest education level No schooling Primary Lower Secondary Upper Secondary Oc…" at bounding box center [235, 125] width 200 height 31
click at [135, 110] on select "Highest education level No schooling Primary Lower Secondary Upper Secondary Oc…" at bounding box center [235, 125] width 200 height 31
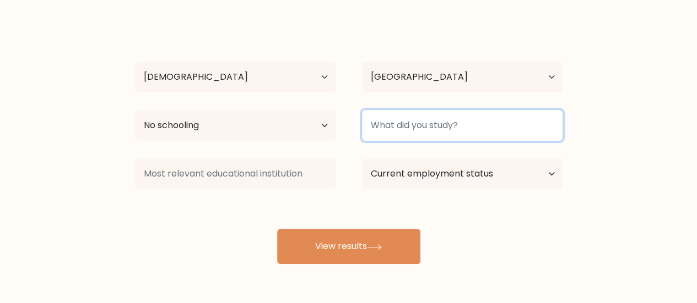
click at [380, 116] on input at bounding box center [462, 125] width 200 height 31
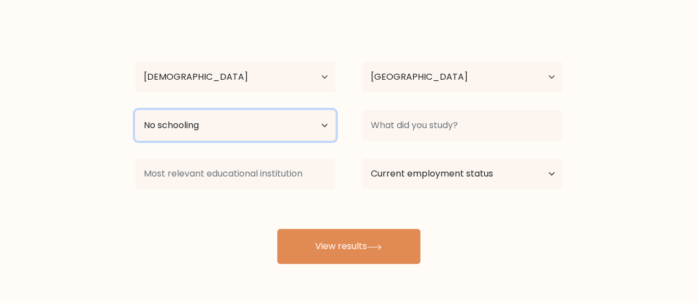
click at [284, 118] on select "Highest education level No schooling Primary Lower Secondary Upper Secondary Oc…" at bounding box center [235, 125] width 200 height 31
select select "primary"
click at [135, 110] on select "Highest education level No schooling Primary Lower Secondary Upper Secondary Oc…" at bounding box center [235, 125] width 200 height 31
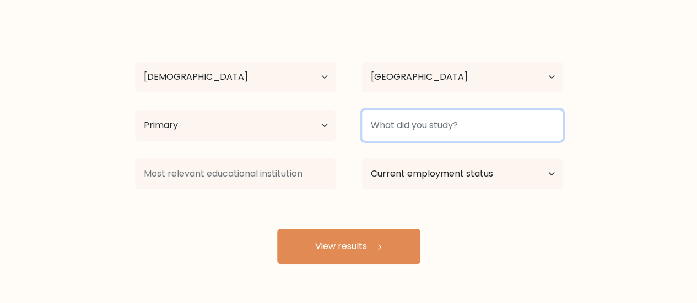
click at [392, 123] on input at bounding box center [462, 125] width 200 height 31
type input "highschool?"
click at [277, 229] on button "View results" at bounding box center [348, 246] width 143 height 35
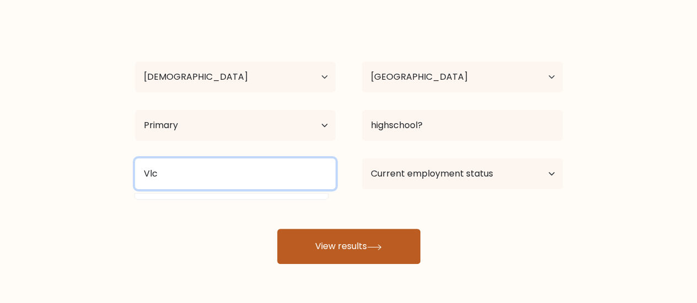
type input "Vlc"
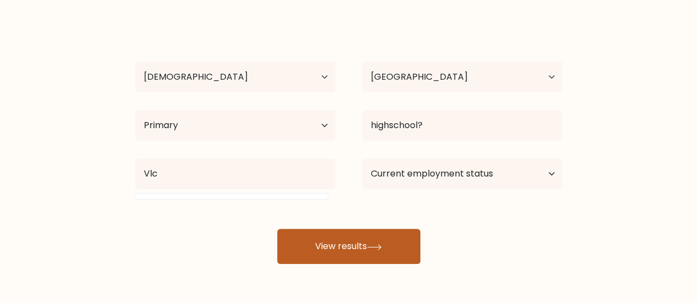
click at [290, 255] on button "View results" at bounding box center [348, 246] width 143 height 35
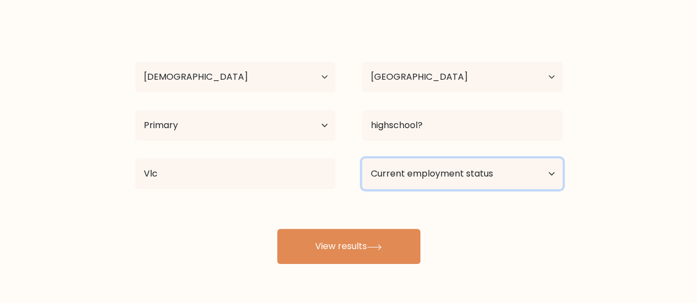
click at [502, 164] on select "Current employment status Employed Student Retired Other / prefer not to answer" at bounding box center [462, 174] width 200 height 31
select select "student"
click at [362, 159] on select "Current employment status Employed Student Retired Other / prefer not to answer" at bounding box center [462, 174] width 200 height 31
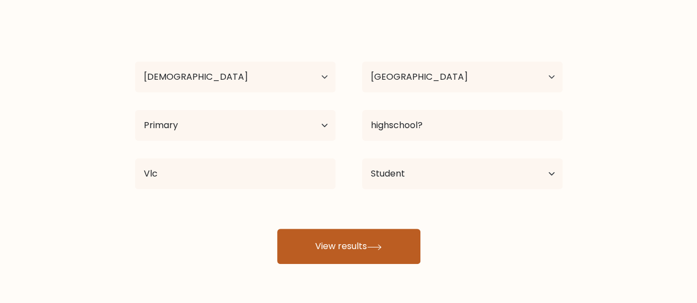
click at [341, 240] on button "View results" at bounding box center [348, 246] width 143 height 35
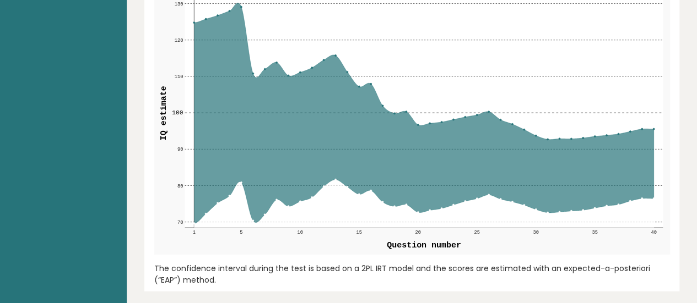
scroll to position [1377, 0]
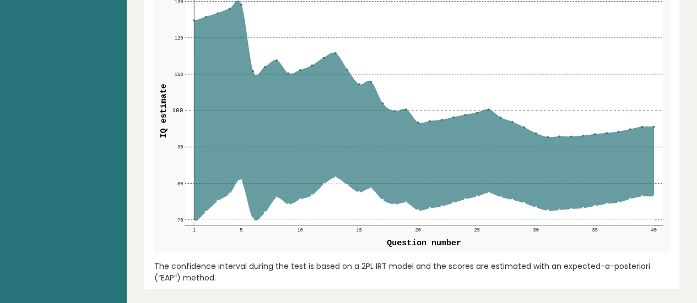
click at [331, 30] on icon at bounding box center [423, 111] width 459 height 221
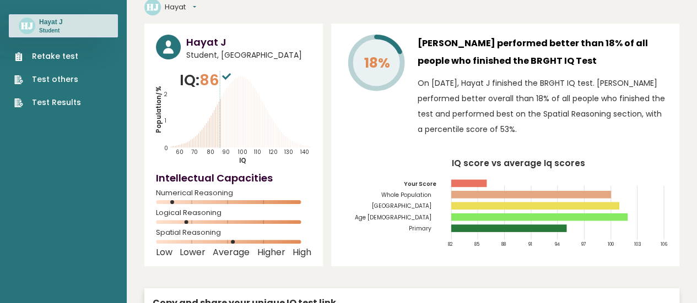
scroll to position [0, 0]
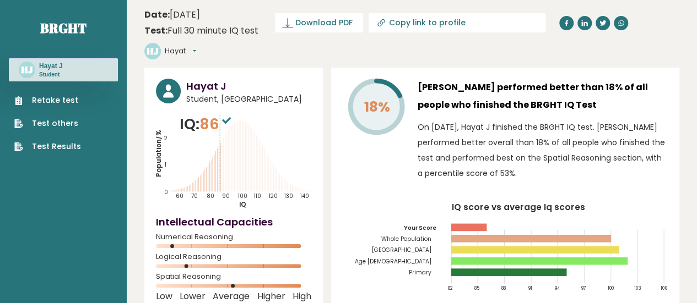
click at [222, 112] on sup at bounding box center [226, 119] width 14 height 15
click at [229, 117] on icon at bounding box center [226, 120] width 9 height 7
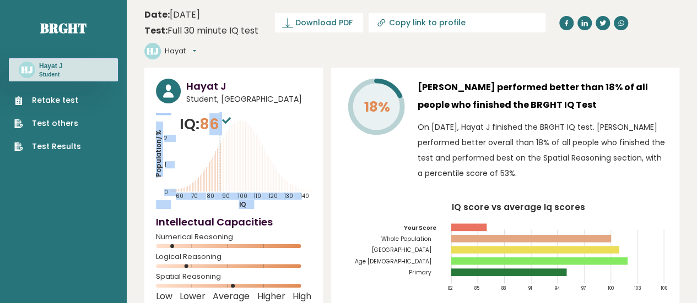
drag, startPoint x: 177, startPoint y: 103, endPoint x: 214, endPoint y: 99, distance: 37.2
click at [214, 113] on div "IQ: 86 Population/% IQ 0 1 2 60 70 80 90 100 110 120 130 140" at bounding box center [233, 161] width 155 height 96
click at [214, 114] on span "86" at bounding box center [216, 124] width 34 height 20
click at [180, 113] on div "IQ: 86 Population/% IQ 0 1 2 60 70 80 90 100 110 120 130 140" at bounding box center [233, 161] width 155 height 96
click at [217, 114] on span "86" at bounding box center [216, 124] width 34 height 20
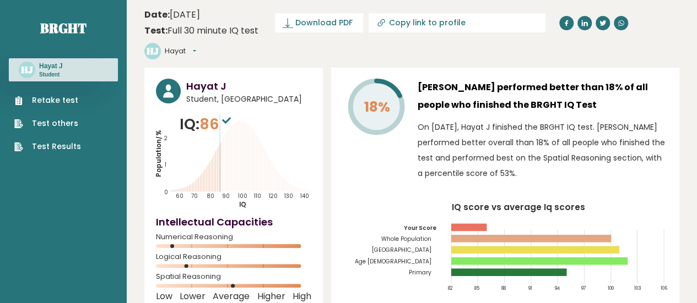
drag, startPoint x: 216, startPoint y: 131, endPoint x: 247, endPoint y: 135, distance: 30.5
click at [247, 135] on icon "Population/% IQ 0 1 2 60 70 80 90 100 110 120 130 140" at bounding box center [233, 161] width 155 height 96
click at [246, 135] on icon "Population/% IQ 0 1 2 60 70 80 90 100 110 120 130 140" at bounding box center [233, 161] width 155 height 96
click at [213, 114] on span "86" at bounding box center [216, 124] width 34 height 20
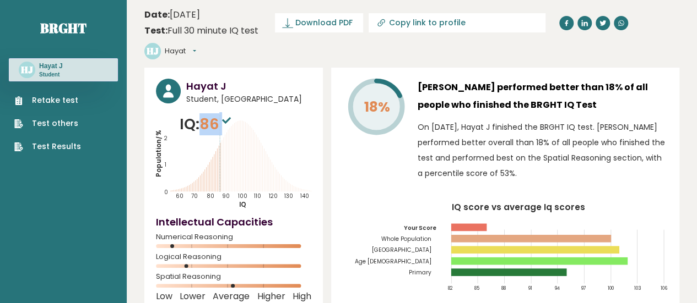
copy span "86"
